Goal: Task Accomplishment & Management: Manage account settings

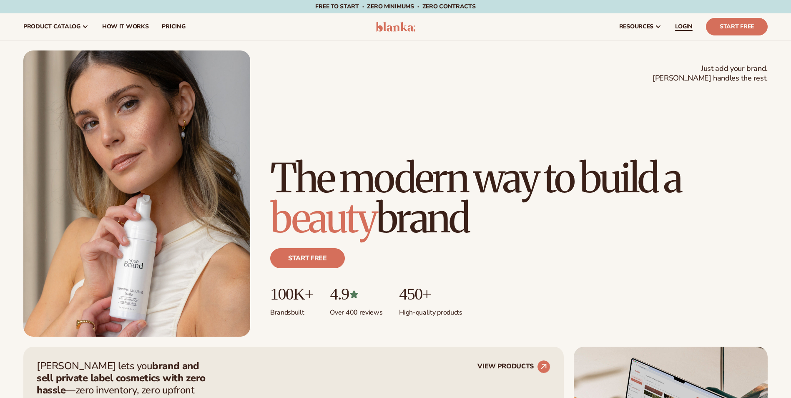
click at [680, 25] on span "LOGIN" at bounding box center [684, 26] width 18 height 7
click at [685, 29] on span "LOGIN" at bounding box center [684, 26] width 18 height 7
